Goal: Task Accomplishment & Management: Use online tool/utility

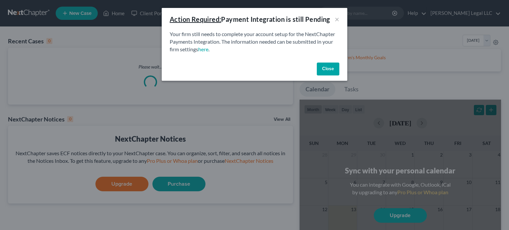
click at [331, 67] on button "Close" at bounding box center [328, 69] width 23 height 13
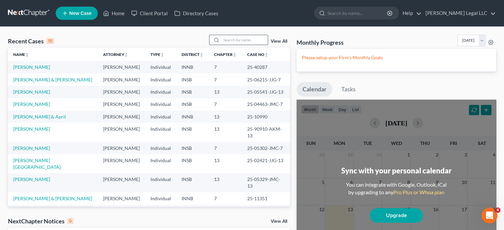
click at [236, 39] on input "search" at bounding box center [244, 40] width 46 height 10
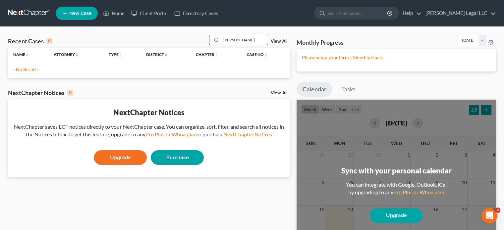
click at [241, 43] on input "[PERSON_NAME]" at bounding box center [244, 40] width 46 height 10
type input "a"
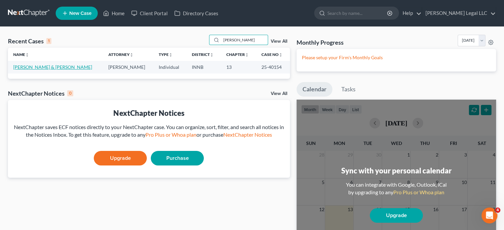
type input "[PERSON_NAME]"
click at [21, 65] on link "[PERSON_NAME] & [PERSON_NAME]" at bounding box center [52, 67] width 79 height 6
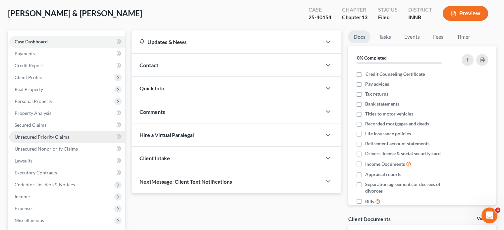
scroll to position [99, 0]
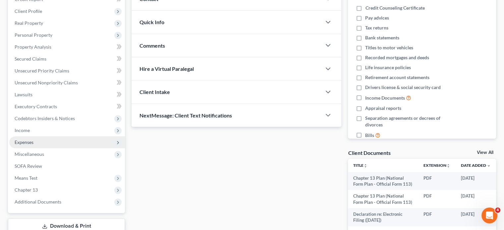
click at [29, 144] on span "Expenses" at bounding box center [24, 143] width 19 height 6
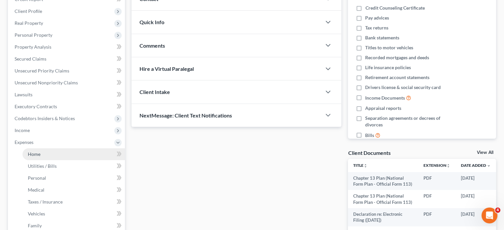
click at [42, 159] on link "Home" at bounding box center [74, 155] width 102 height 12
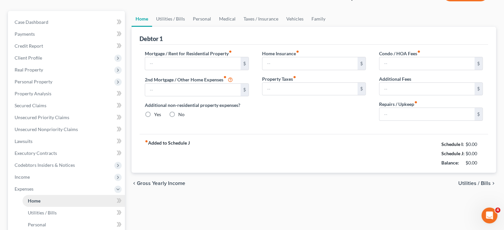
type input "1,725.00"
type input "0.00"
radio input "true"
type input "150.00"
type input "0.00"
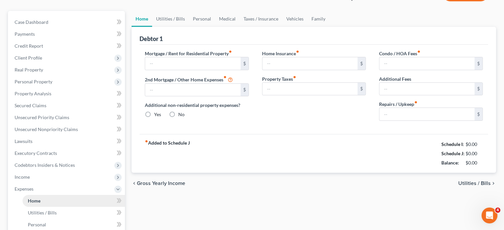
type input "0.00"
type input "150.00"
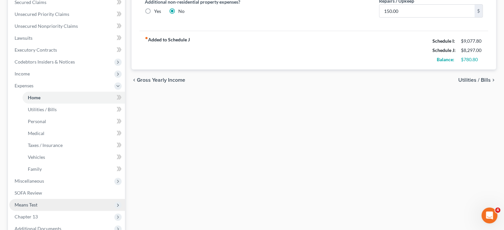
scroll to position [221, 0]
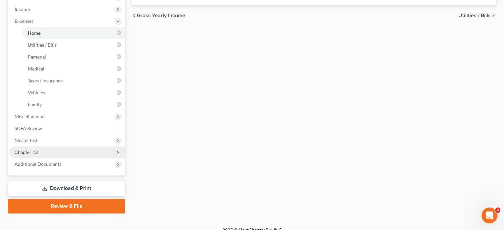
click at [19, 154] on span "Chapter 13" at bounding box center [26, 153] width 23 height 6
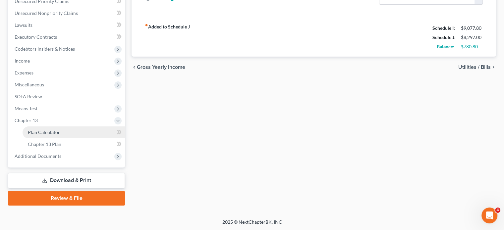
click at [55, 134] on span "Plan Calculator" at bounding box center [44, 133] width 32 height 6
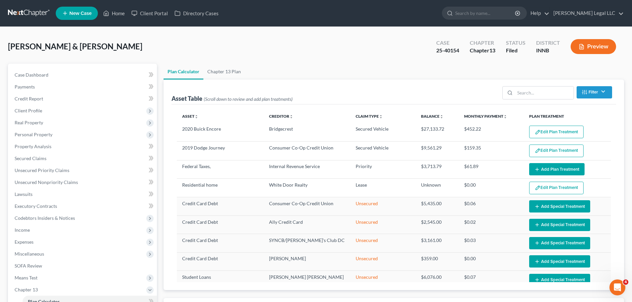
select select "59"
